Goal: Task Accomplishment & Management: Manage account settings

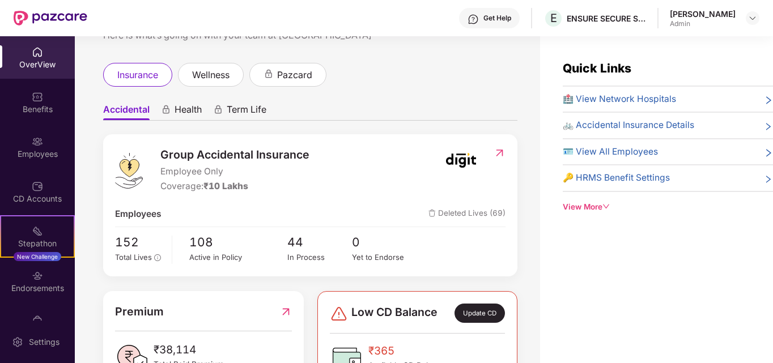
scroll to position [92, 0]
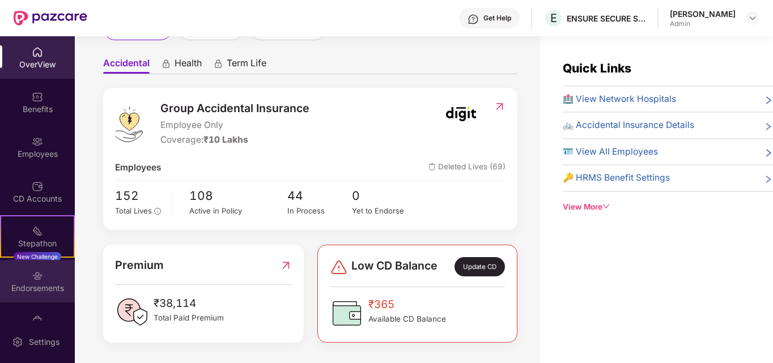
click at [20, 285] on div "Endorsements" at bounding box center [37, 288] width 75 height 11
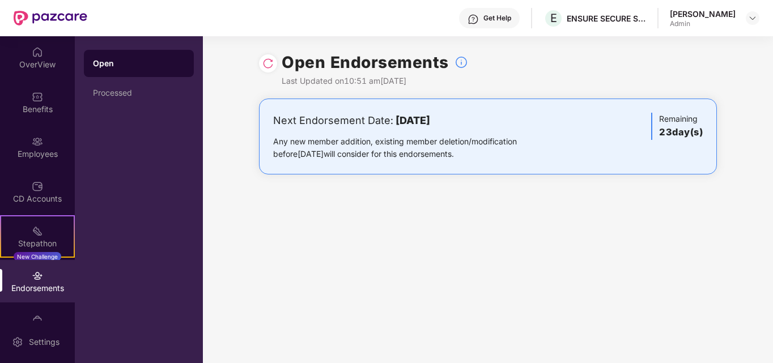
click at [667, 132] on h3 "23 day(s)" at bounding box center [681, 132] width 44 height 15
click at [672, 122] on div "Remaining 23 day(s)" at bounding box center [677, 126] width 52 height 27
click at [430, 120] on b "[DATE]" at bounding box center [412, 120] width 35 height 12
click at [32, 54] on img at bounding box center [37, 51] width 11 height 11
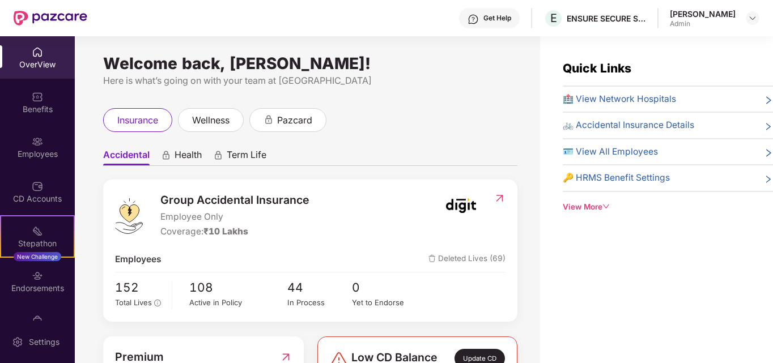
click at [639, 150] on span "🪪 View All Employees" at bounding box center [609, 152] width 95 height 14
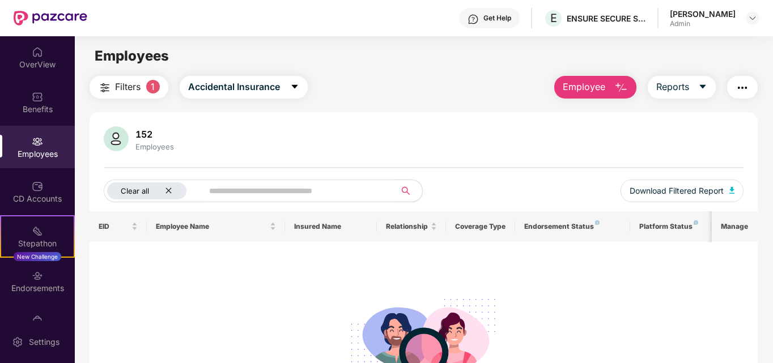
click at [165, 190] on icon "close" at bounding box center [168, 190] width 7 height 7
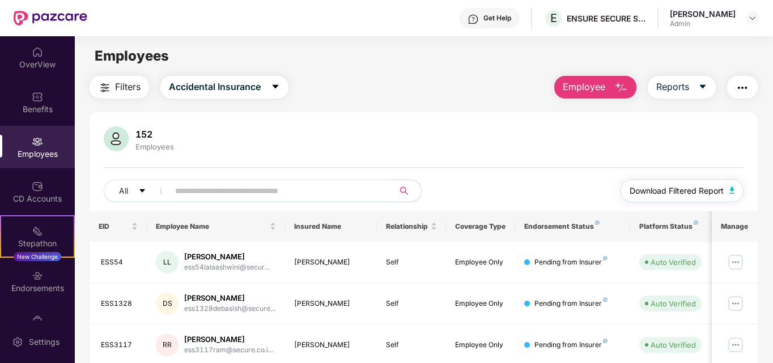
click at [674, 187] on span "Download Filtered Report" at bounding box center [676, 191] width 94 height 12
click at [37, 55] on img at bounding box center [37, 51] width 11 height 11
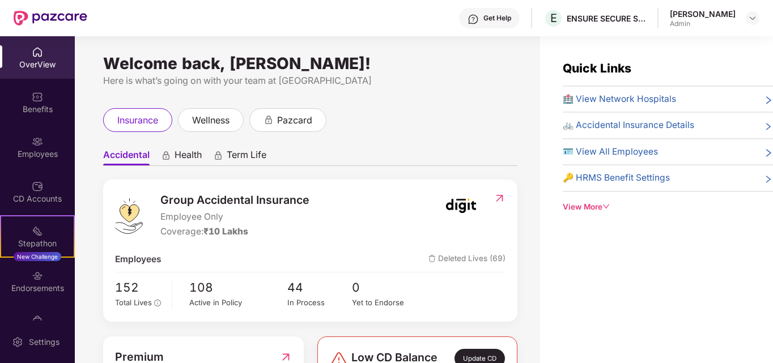
click at [608, 274] on div "Quick Links 🏥 View Network Hospitals 🚲 Accidental Insurance Details 🪪 View All …" at bounding box center [656, 217] width 233 height 363
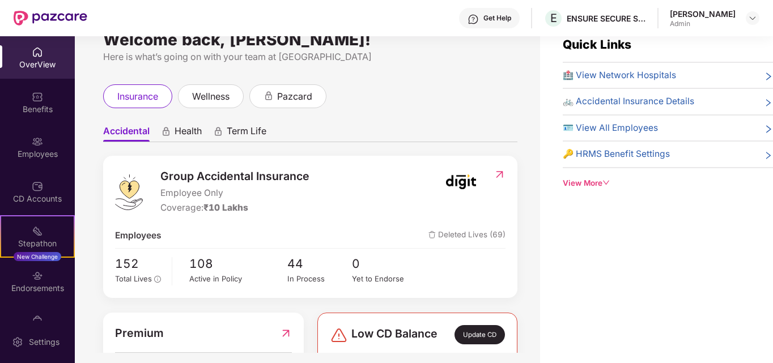
scroll to position [36, 0]
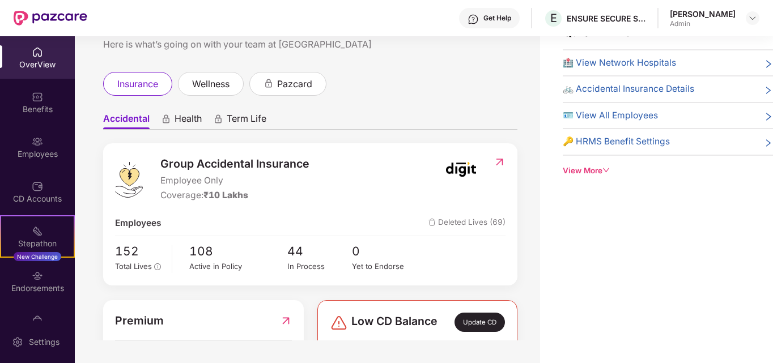
click at [477, 321] on div "Update CD" at bounding box center [479, 322] width 50 height 19
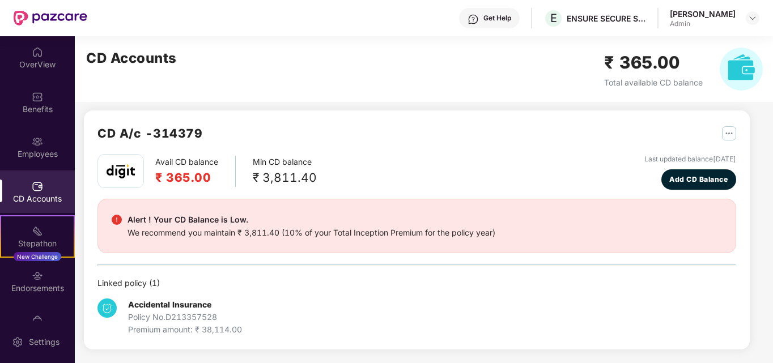
scroll to position [5, 0]
click at [38, 54] on img at bounding box center [37, 51] width 11 height 11
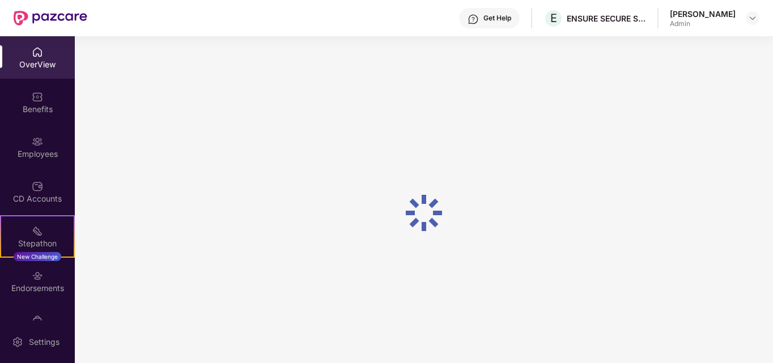
scroll to position [36, 0]
